Goal: Check status: Check status

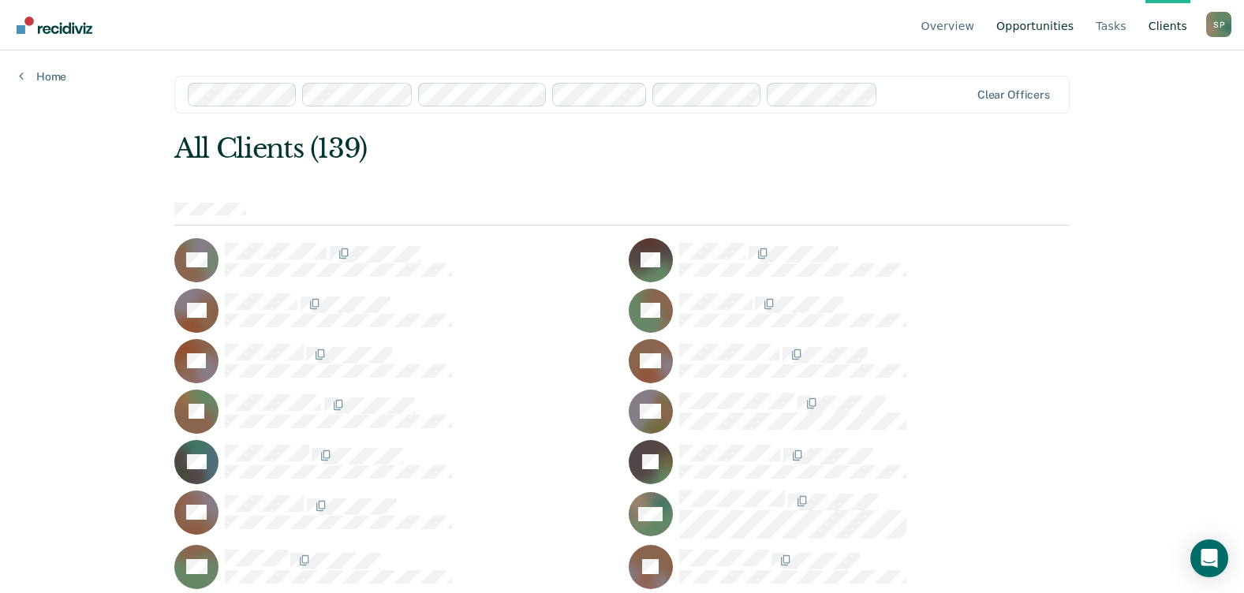
click at [1060, 22] on link "Opportunities" at bounding box center [1035, 25] width 84 height 50
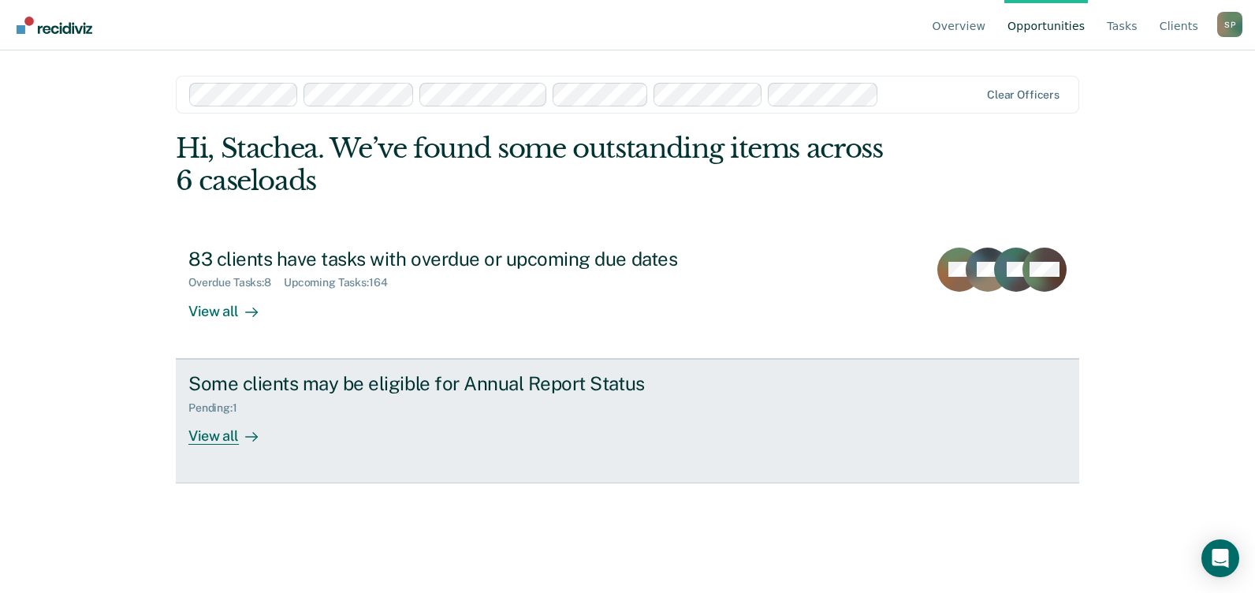
click at [221, 432] on div "View all" at bounding box center [232, 429] width 88 height 31
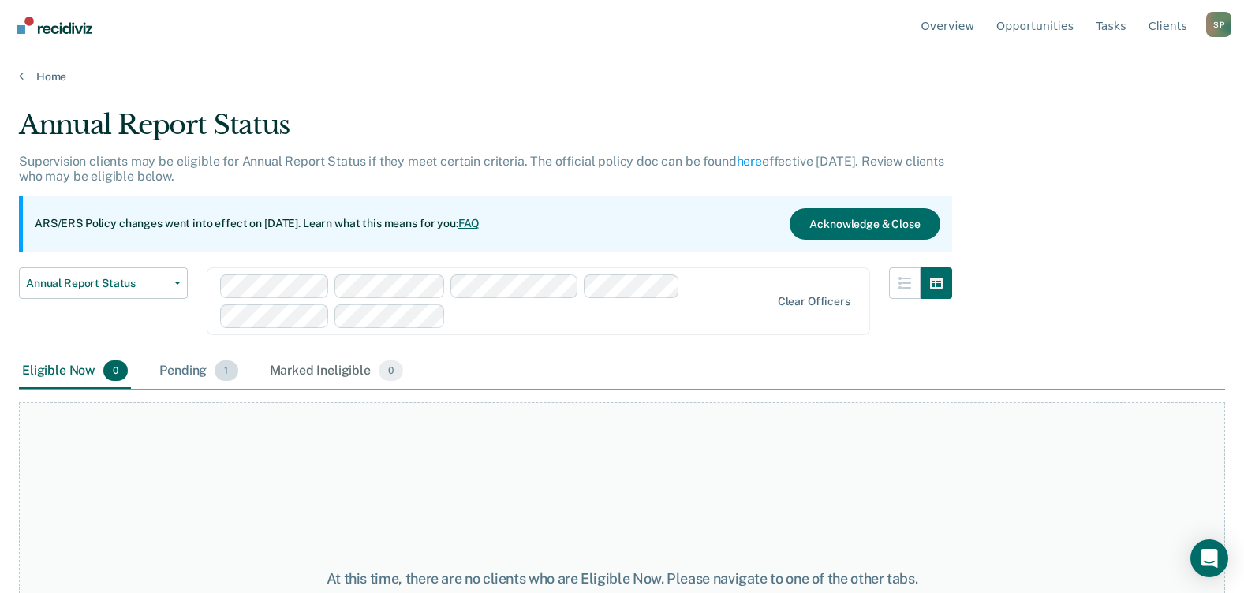
click at [199, 369] on div "Pending 1" at bounding box center [198, 371] width 84 height 35
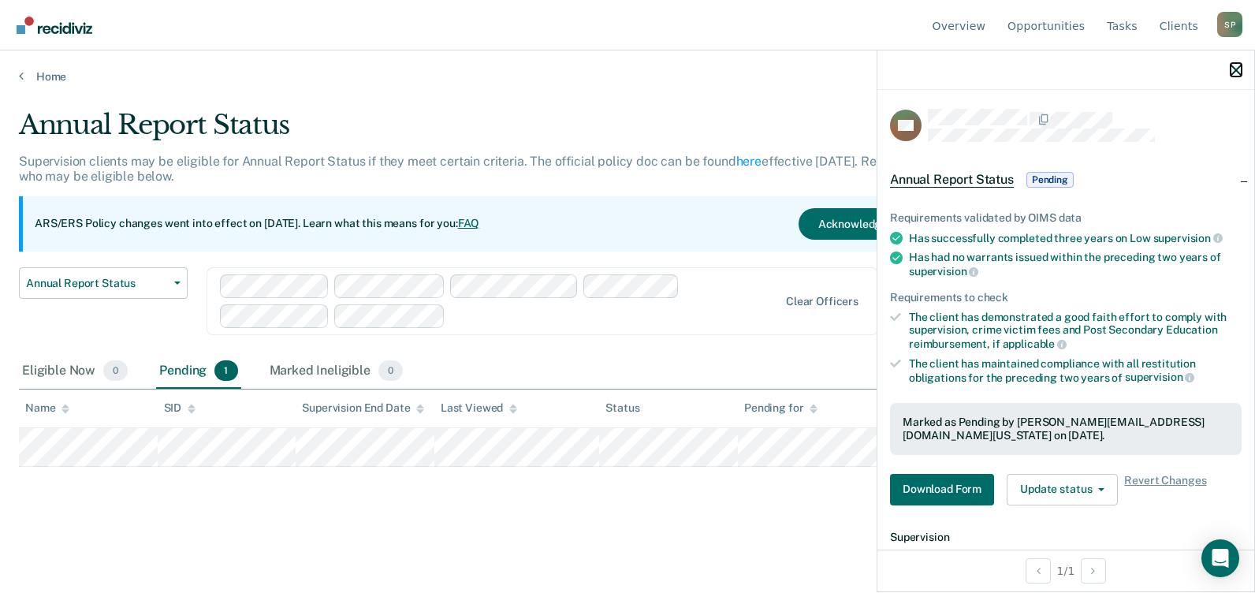
click at [1236, 72] on icon "button" at bounding box center [1236, 70] width 11 height 11
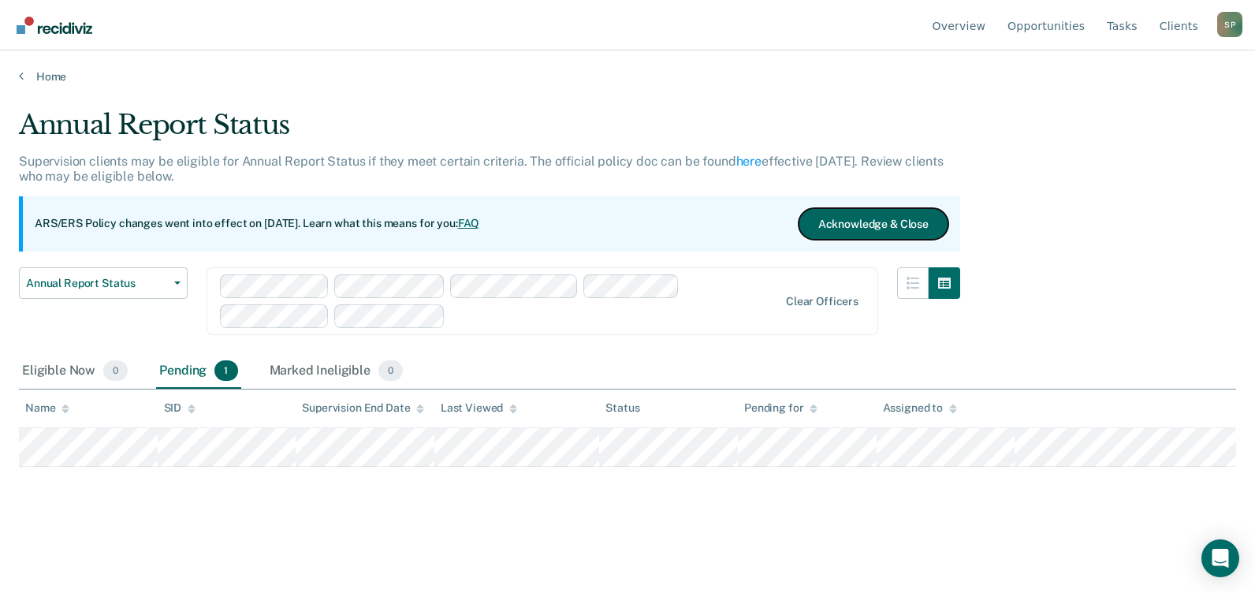
click at [841, 229] on button "Acknowledge & Close" at bounding box center [874, 224] width 150 height 32
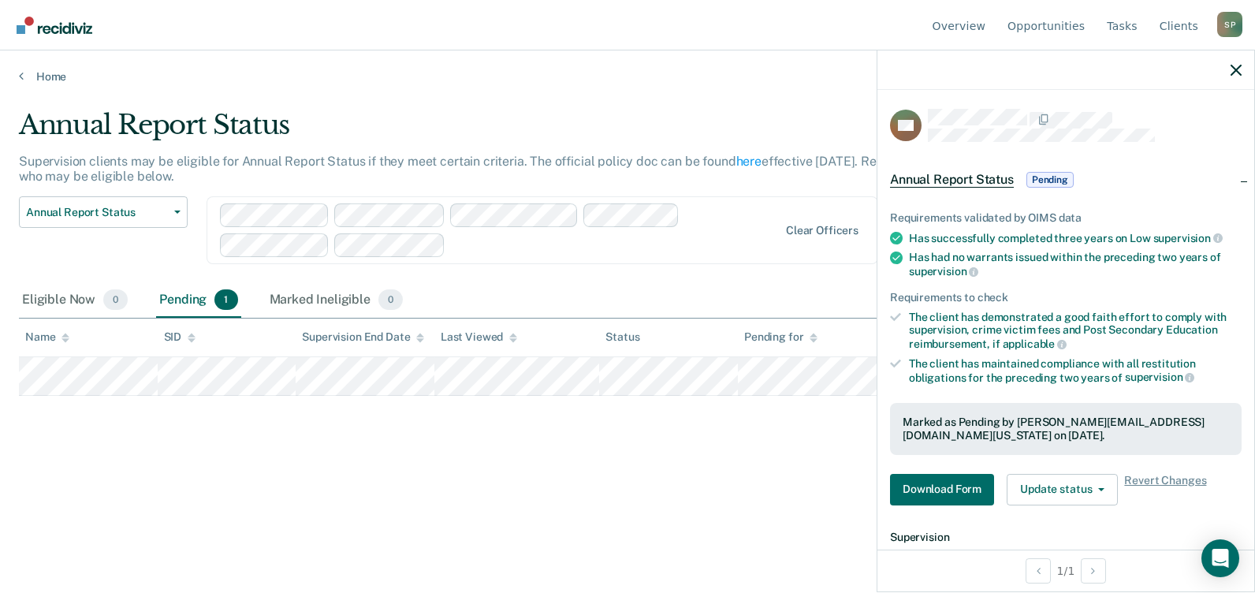
click at [1230, 73] on div at bounding box center [1066, 69] width 377 height 39
click at [1241, 66] on icon "button" at bounding box center [1236, 70] width 11 height 11
